Goal: Use online tool/utility: Utilize a website feature to perform a specific function

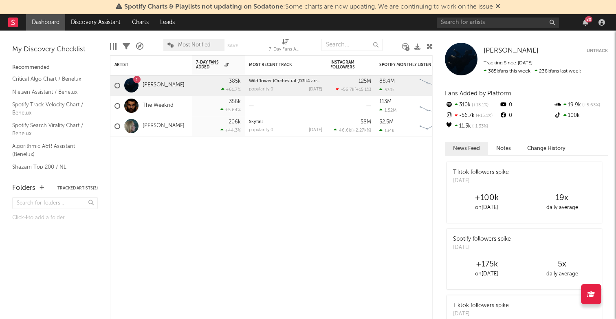
click at [53, 22] on link "Dashboard" at bounding box center [45, 22] width 39 height 16
click at [32, 191] on div "Folders" at bounding box center [23, 188] width 23 height 10
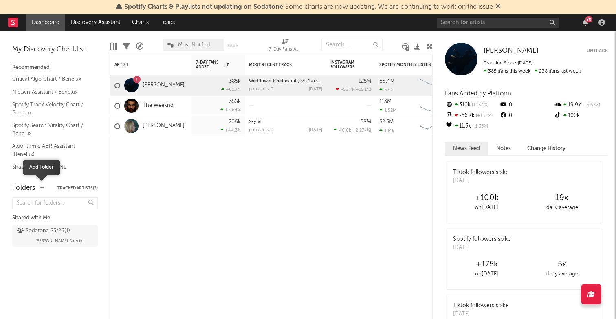
click at [40, 185] on icon "button" at bounding box center [42, 187] width 4 height 5
click at [43, 234] on div "Sodatona 25/26 ( 1 )" at bounding box center [43, 231] width 53 height 10
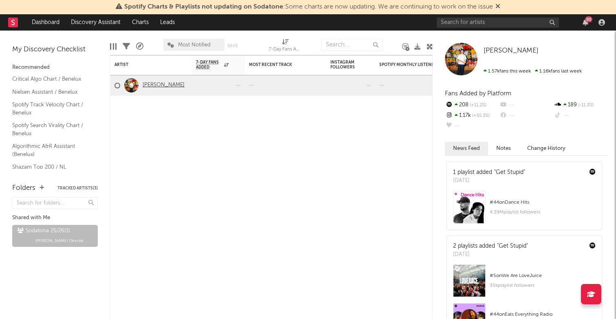
click at [149, 83] on link "Julian Fijma" at bounding box center [164, 85] width 42 height 7
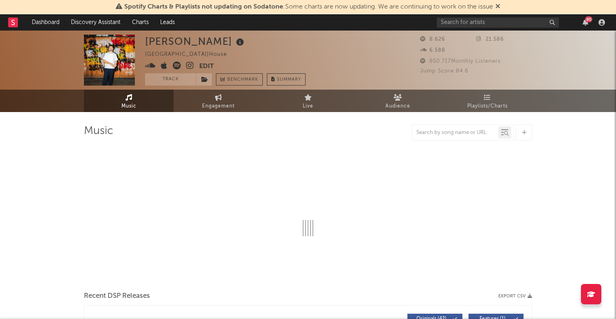
select select "6m"
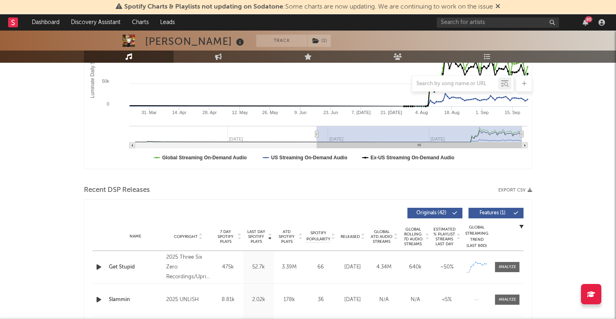
scroll to position [186, 0]
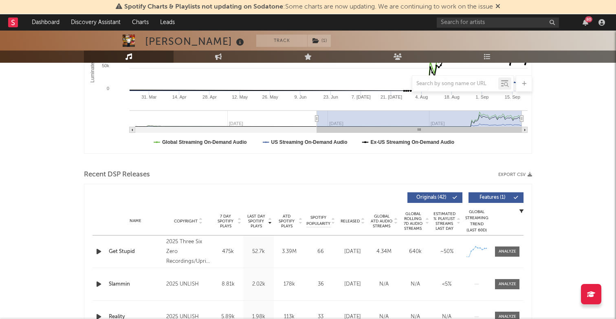
click at [98, 250] on icon "button" at bounding box center [99, 252] width 9 height 10
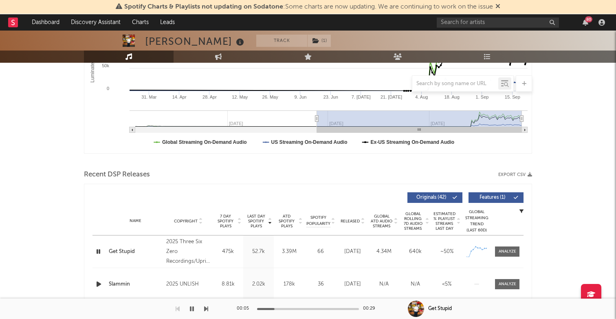
click at [98, 249] on icon "button" at bounding box center [99, 252] width 8 height 10
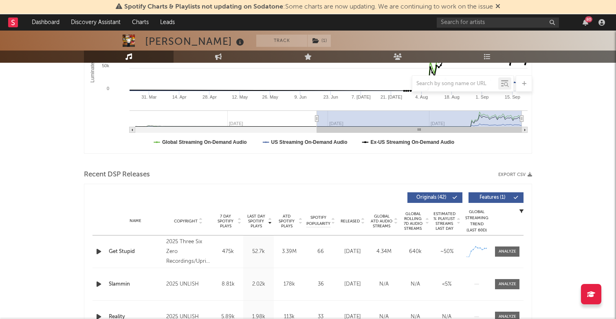
scroll to position [0, 0]
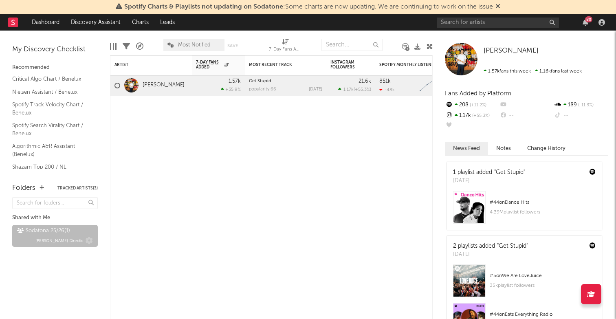
click at [53, 230] on div "Sodatona 25/26 ( 1 )" at bounding box center [43, 231] width 53 height 10
click at [43, 122] on link "Spotify Search Virality Chart / Benelux" at bounding box center [50, 129] width 77 height 17
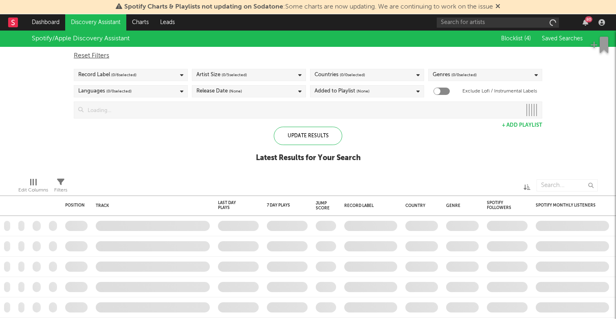
click at [364, 73] on span "( 0 / 0 selected)" at bounding box center [352, 75] width 25 height 10
checkbox input "true"
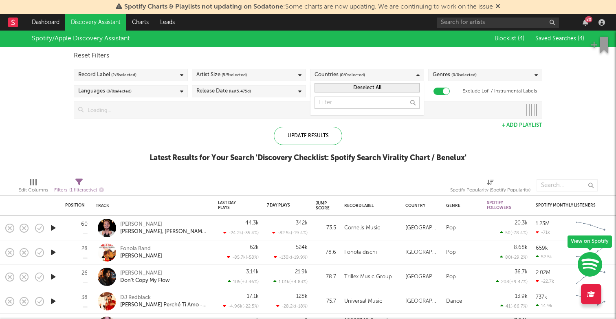
click at [362, 85] on button "Deselect All" at bounding box center [367, 87] width 105 height 9
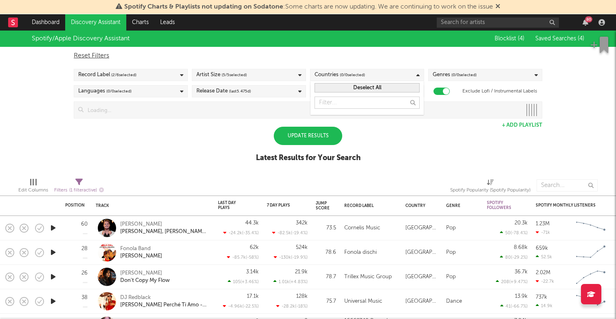
click at [359, 70] on span "( 0 / 0 selected)" at bounding box center [352, 75] width 25 height 10
click at [358, 74] on span "( 0 / 0 selected)" at bounding box center [352, 75] width 25 height 10
click at [371, 126] on div "Spotify/Apple Discovery Assistant Blocklist ( 4 ) Saved Searches ( 4 ) Reset Fi…" at bounding box center [308, 101] width 616 height 141
click at [417, 73] on icon at bounding box center [418, 75] width 3 height 5
click at [361, 156] on div "Latest Results for Your Search" at bounding box center [308, 158] width 105 height 10
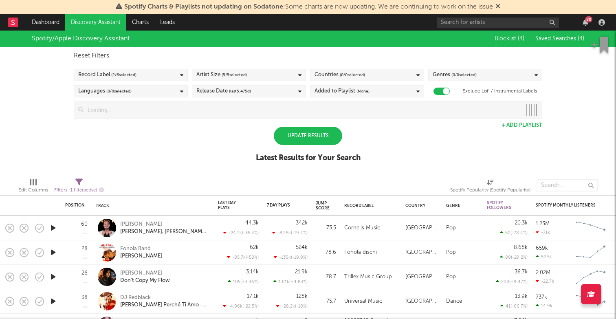
click at [388, 90] on div "Added to Playlist (None)" at bounding box center [367, 91] width 114 height 12
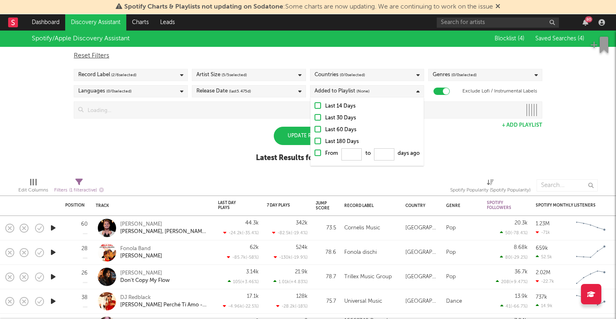
click at [388, 90] on div "Added to Playlist (None)" at bounding box center [367, 91] width 114 height 12
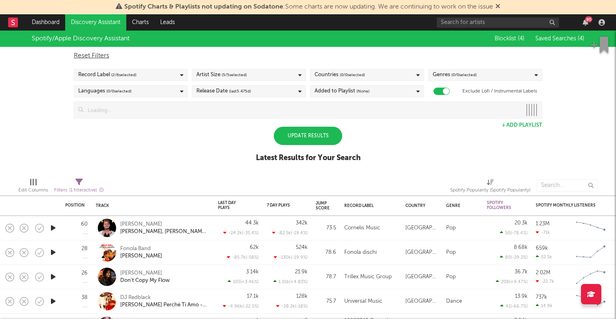
click at [369, 72] on div "Countries ( 0 / 0 selected)" at bounding box center [367, 75] width 114 height 12
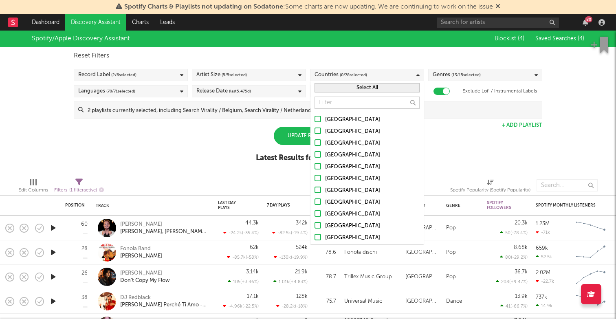
click at [319, 216] on div at bounding box center [318, 213] width 7 height 7
click at [315, 216] on input "[GEOGRAPHIC_DATA]" at bounding box center [315, 215] width 0 height 10
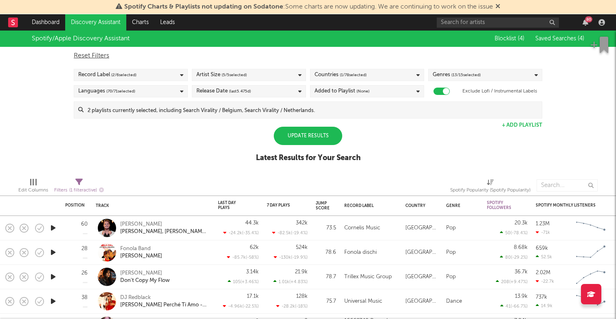
click at [298, 141] on div "Update Results" at bounding box center [308, 136] width 68 height 18
